Goal: Task Accomplishment & Management: Manage account settings

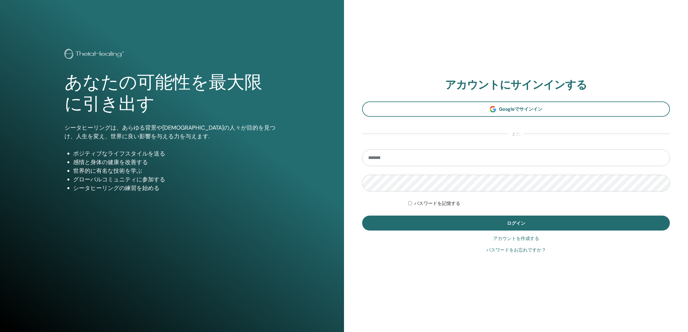
type input "**********"
click at [469, 220] on button "ログイン" at bounding box center [516, 223] width 308 height 15
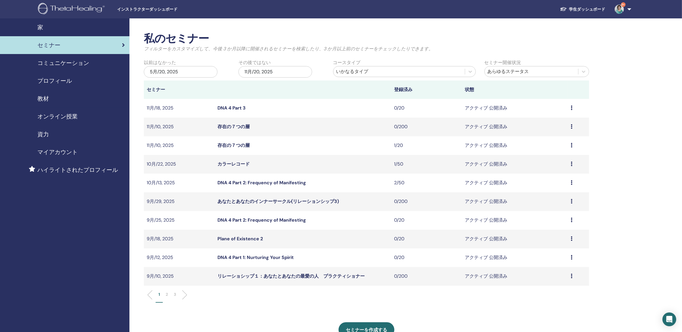
click at [184, 294] on li at bounding box center [182, 295] width 10 height 10
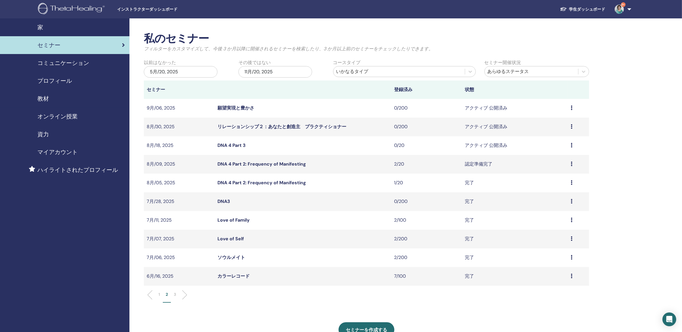
click at [238, 143] on link "DNA 4 Part 3" at bounding box center [231, 145] width 28 height 6
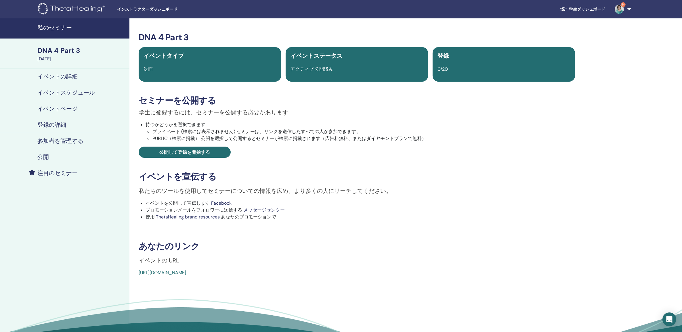
click at [43, 155] on h4 "公開" at bounding box center [43, 157] width 12 height 7
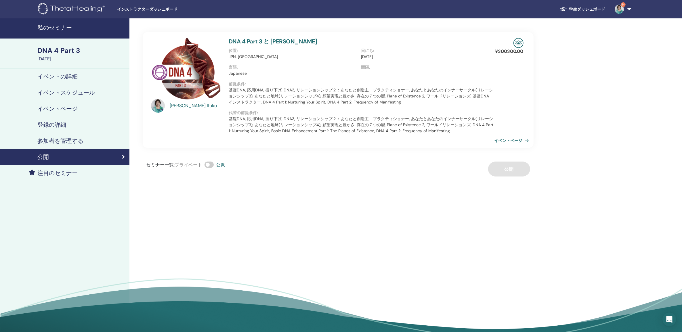
click at [513, 141] on link "イベントページ" at bounding box center [512, 140] width 37 height 9
click at [54, 24] on h4 "私のセミナー" at bounding box center [81, 27] width 89 height 7
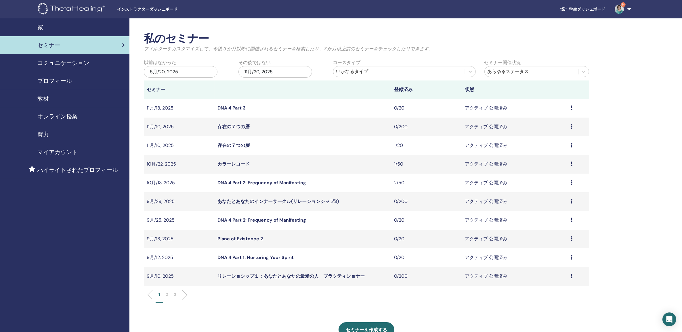
click at [184, 294] on li at bounding box center [182, 295] width 10 height 10
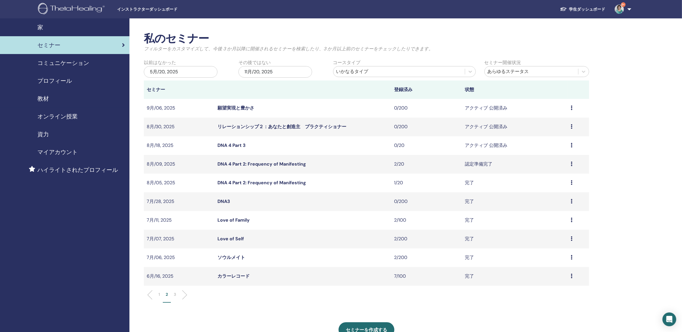
click at [276, 184] on link "DNA 4 Part 2: Frequency of Manifesting" at bounding box center [261, 183] width 89 height 6
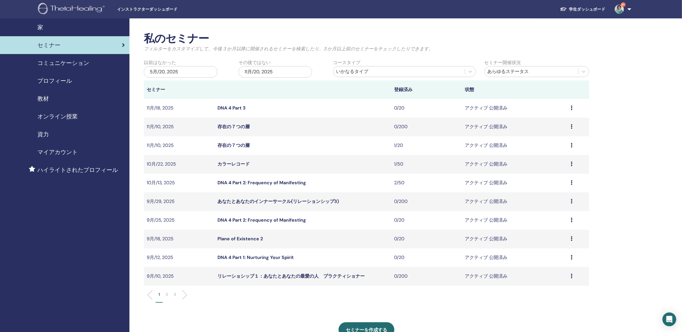
click at [188, 294] on ul "1 2 3" at bounding box center [367, 297] width 436 height 11
click at [186, 295] on li at bounding box center [182, 295] width 10 height 10
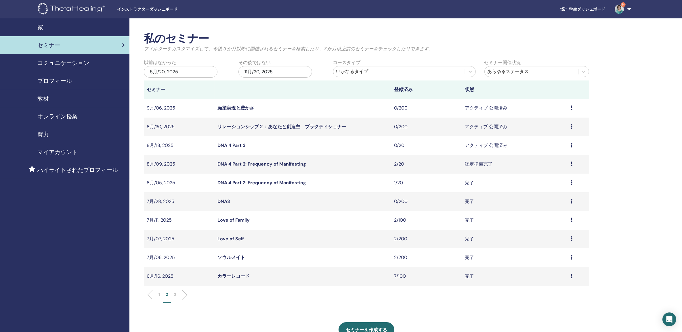
click at [282, 165] on link "DNA 4 Part 2: Frequency of Manifesting" at bounding box center [261, 164] width 89 height 6
